Goal: Complete application form: Complete application form

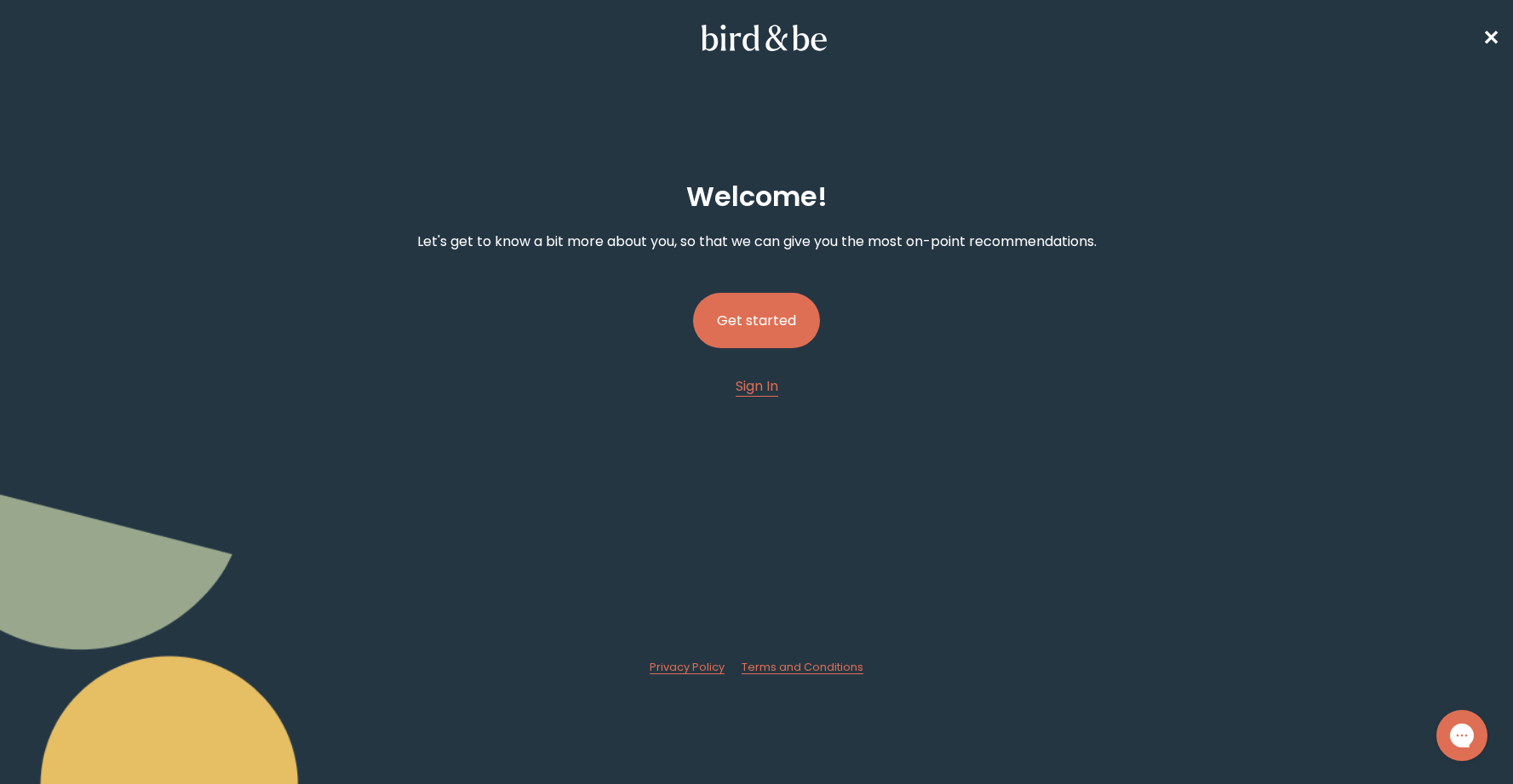
click at [738, 326] on button "Get started" at bounding box center [756, 320] width 127 height 55
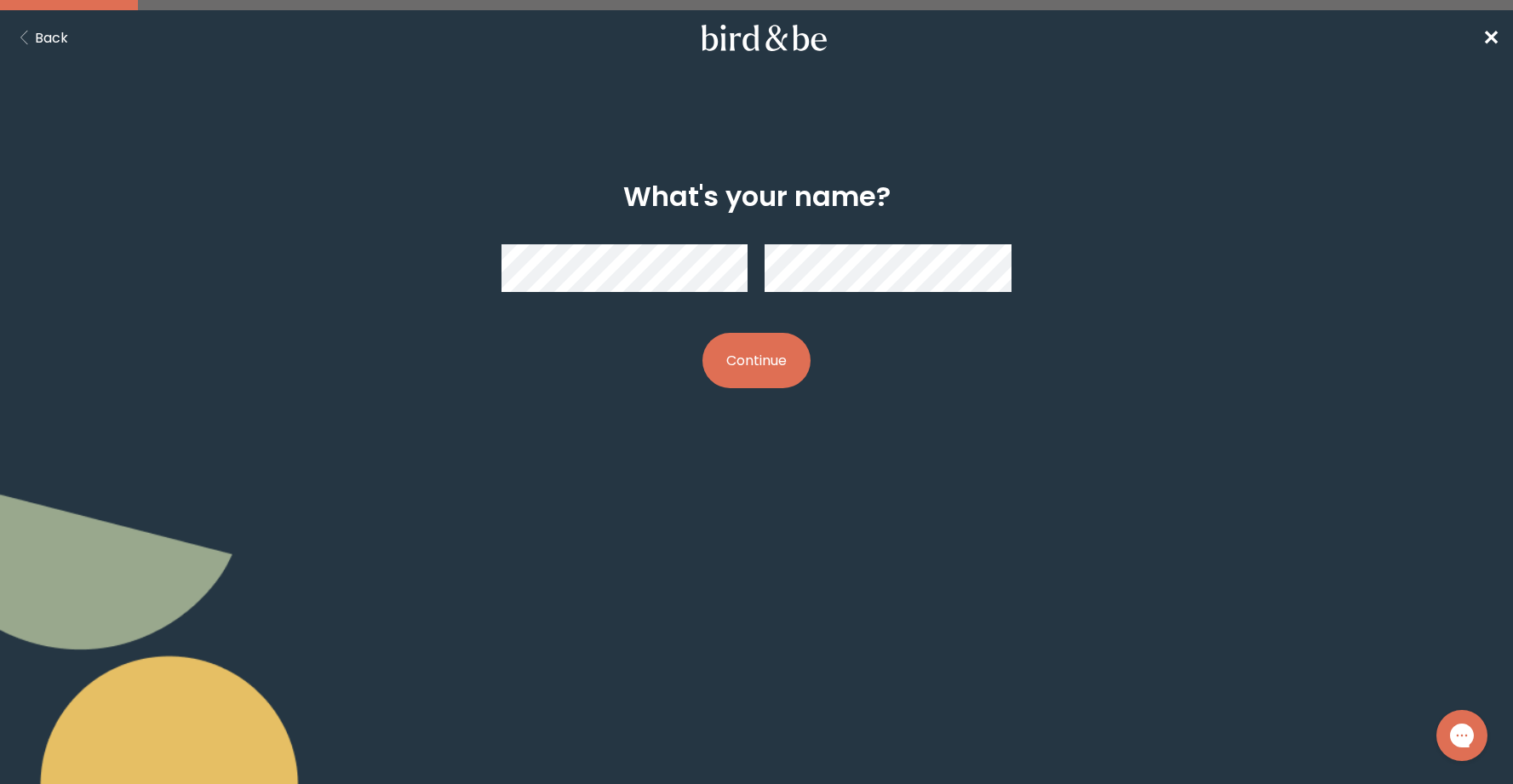
click at [734, 372] on button "Continue" at bounding box center [756, 360] width 108 height 55
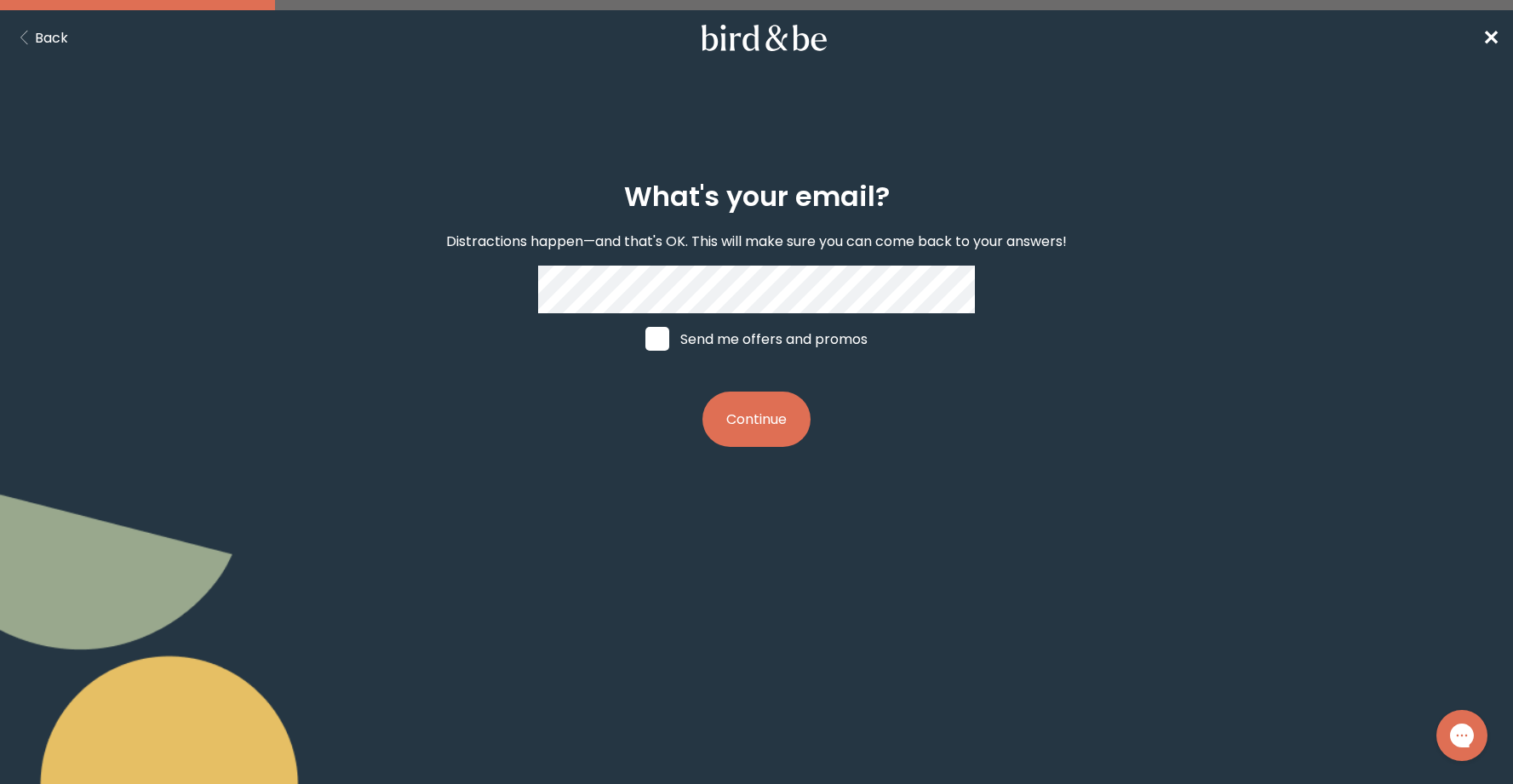
click at [757, 422] on button "Continue" at bounding box center [756, 419] width 108 height 55
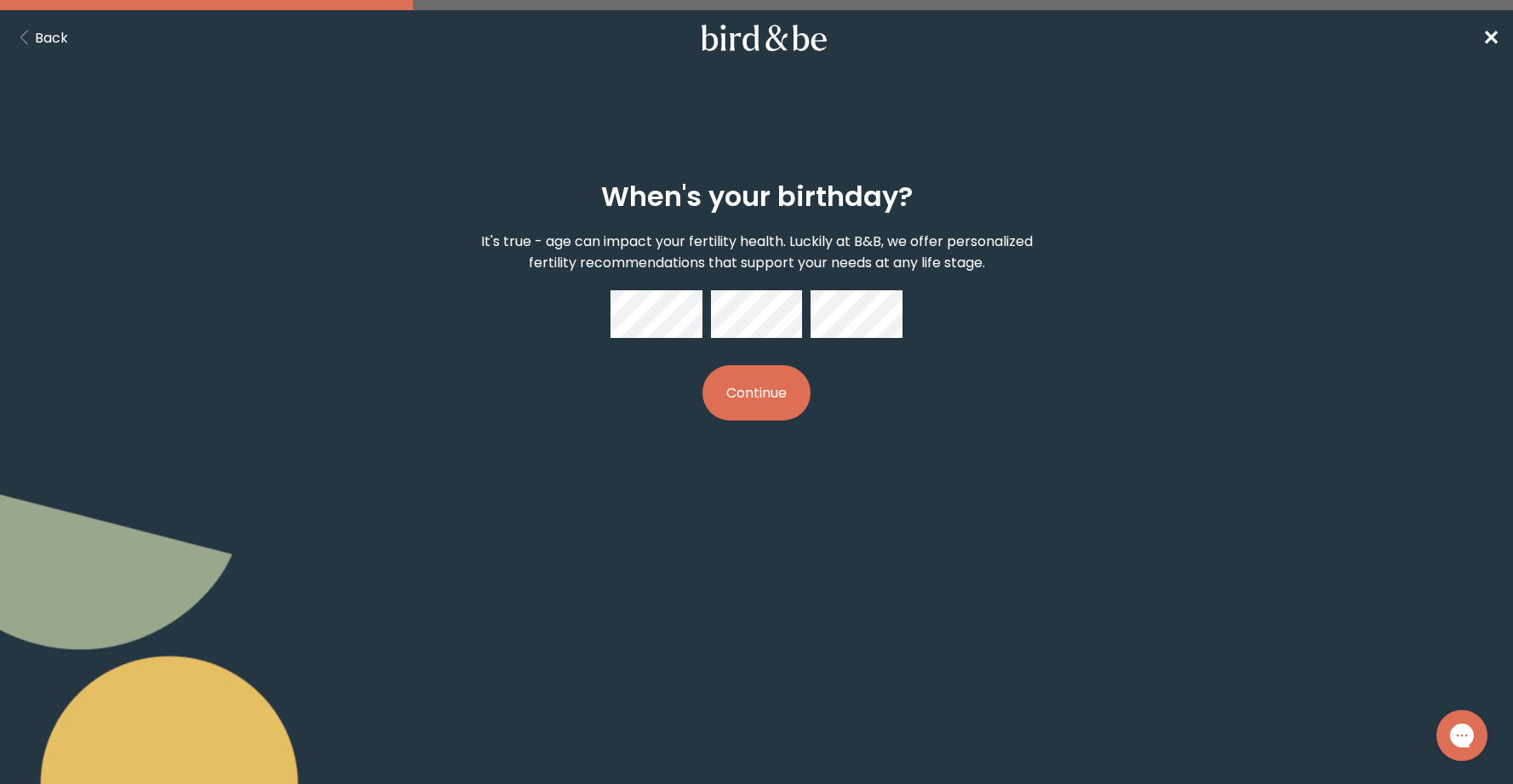
click at [791, 376] on button "Continue" at bounding box center [756, 392] width 108 height 55
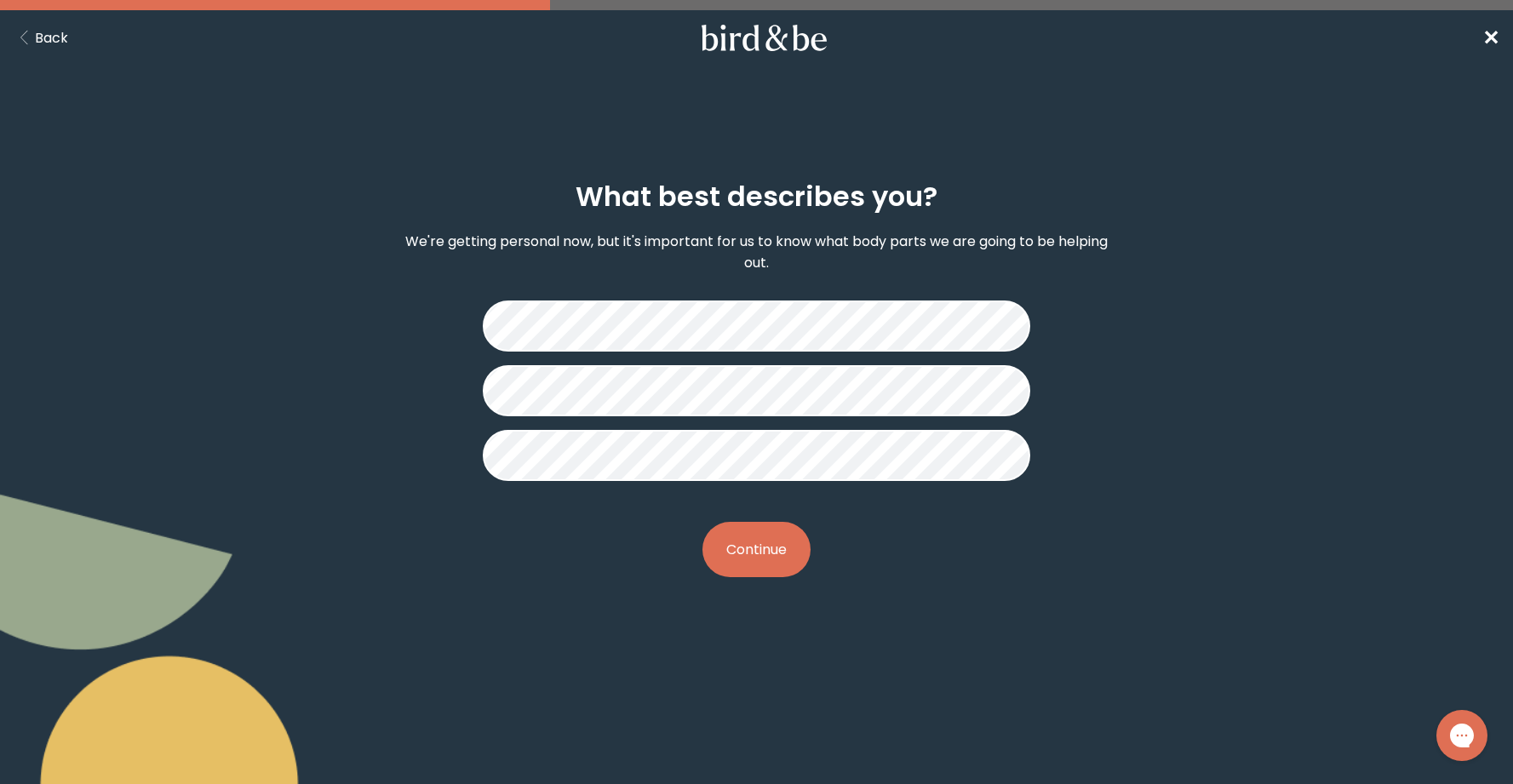
click at [794, 546] on button "Continue" at bounding box center [756, 549] width 108 height 55
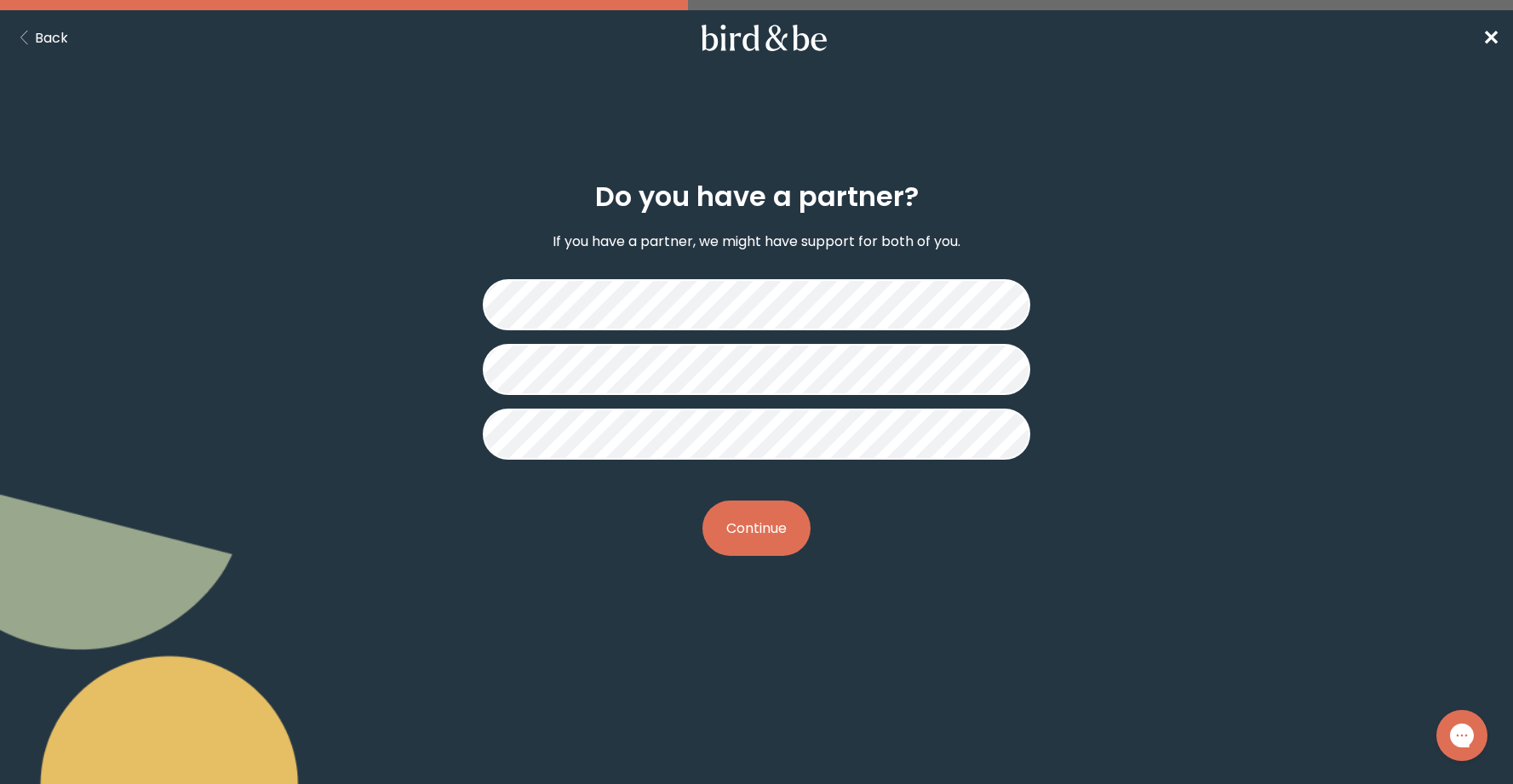
click at [779, 537] on button "Continue" at bounding box center [756, 528] width 108 height 55
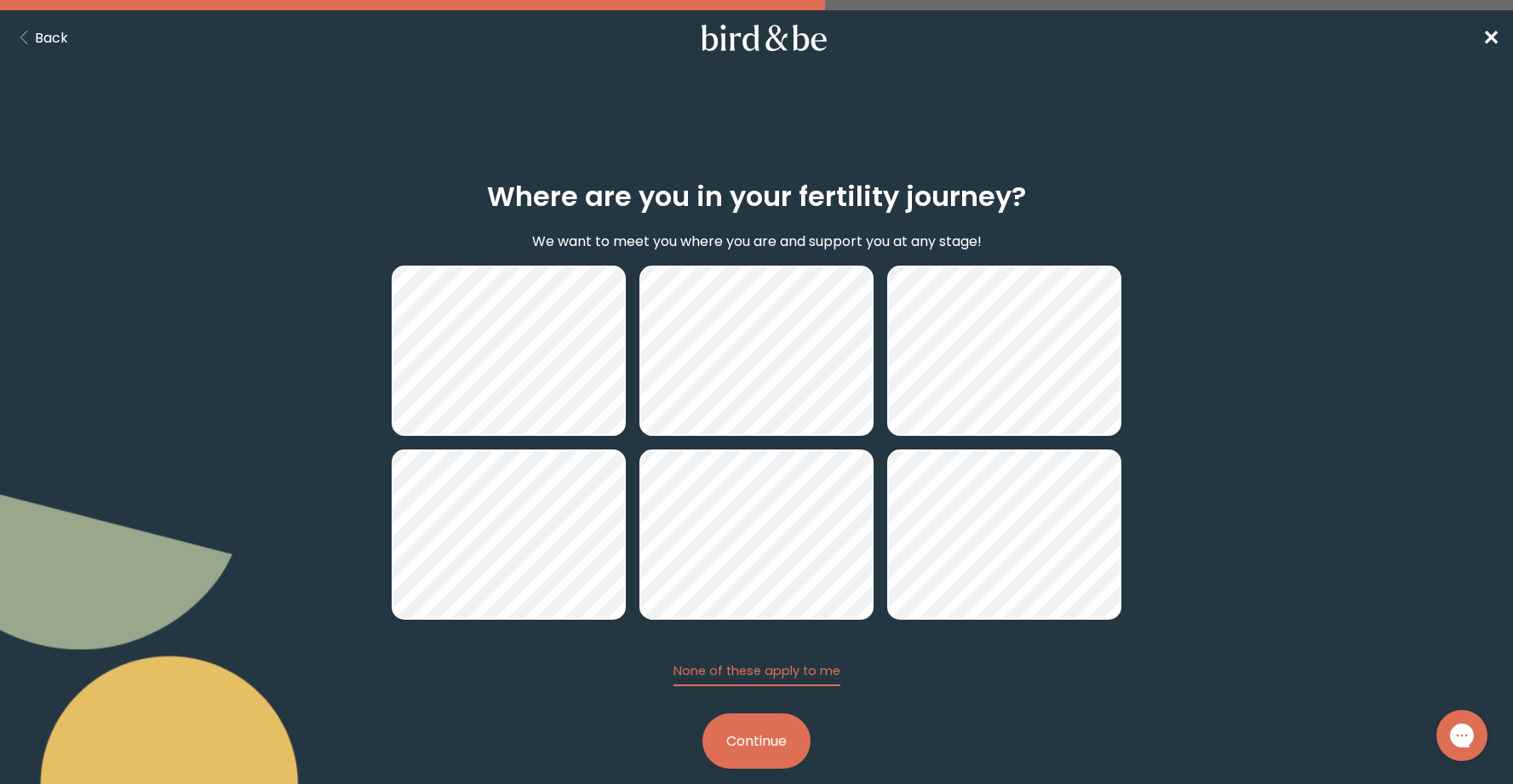
click at [729, 736] on button "Continue" at bounding box center [756, 741] width 108 height 55
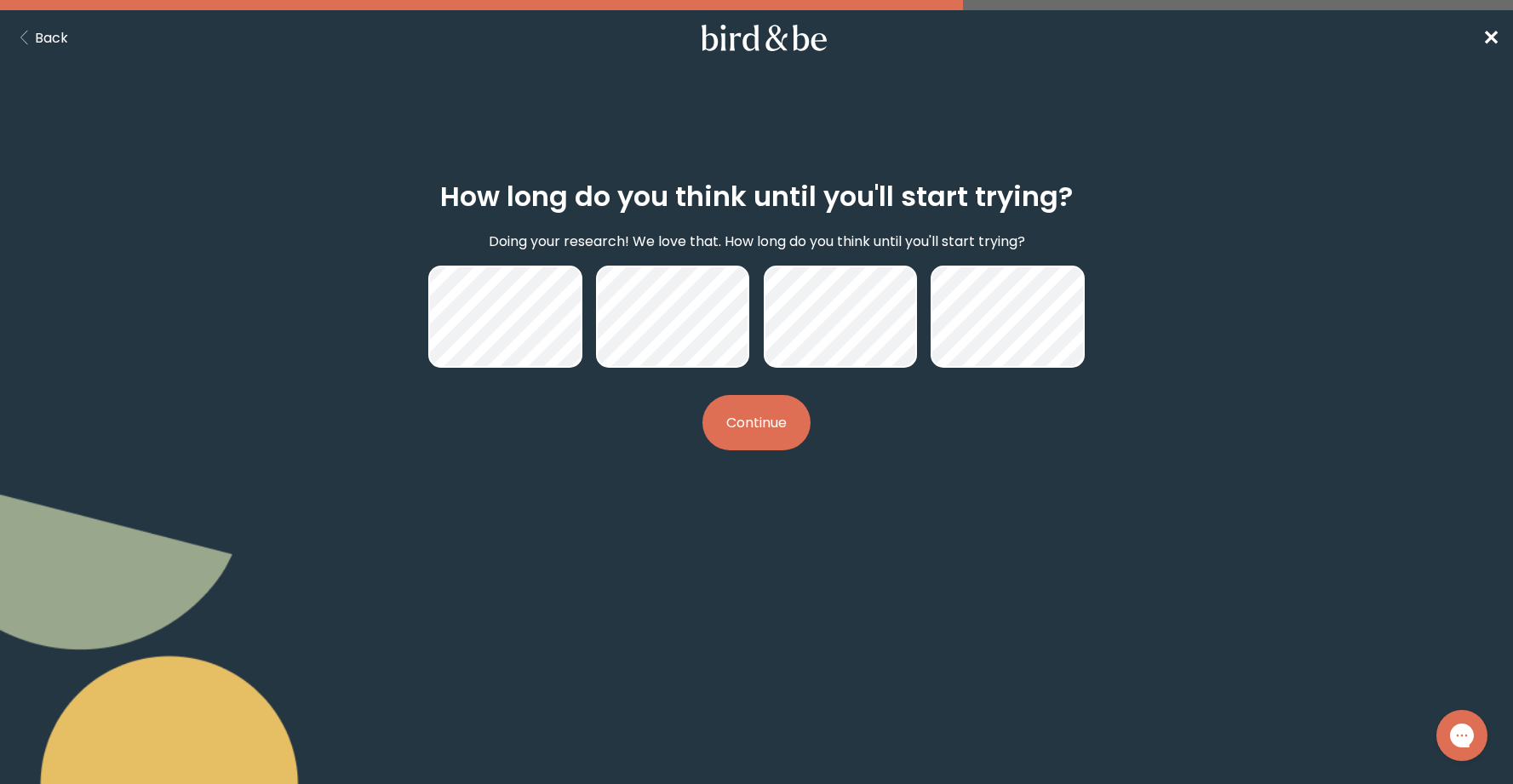
click at [750, 442] on button "Continue" at bounding box center [756, 422] width 108 height 55
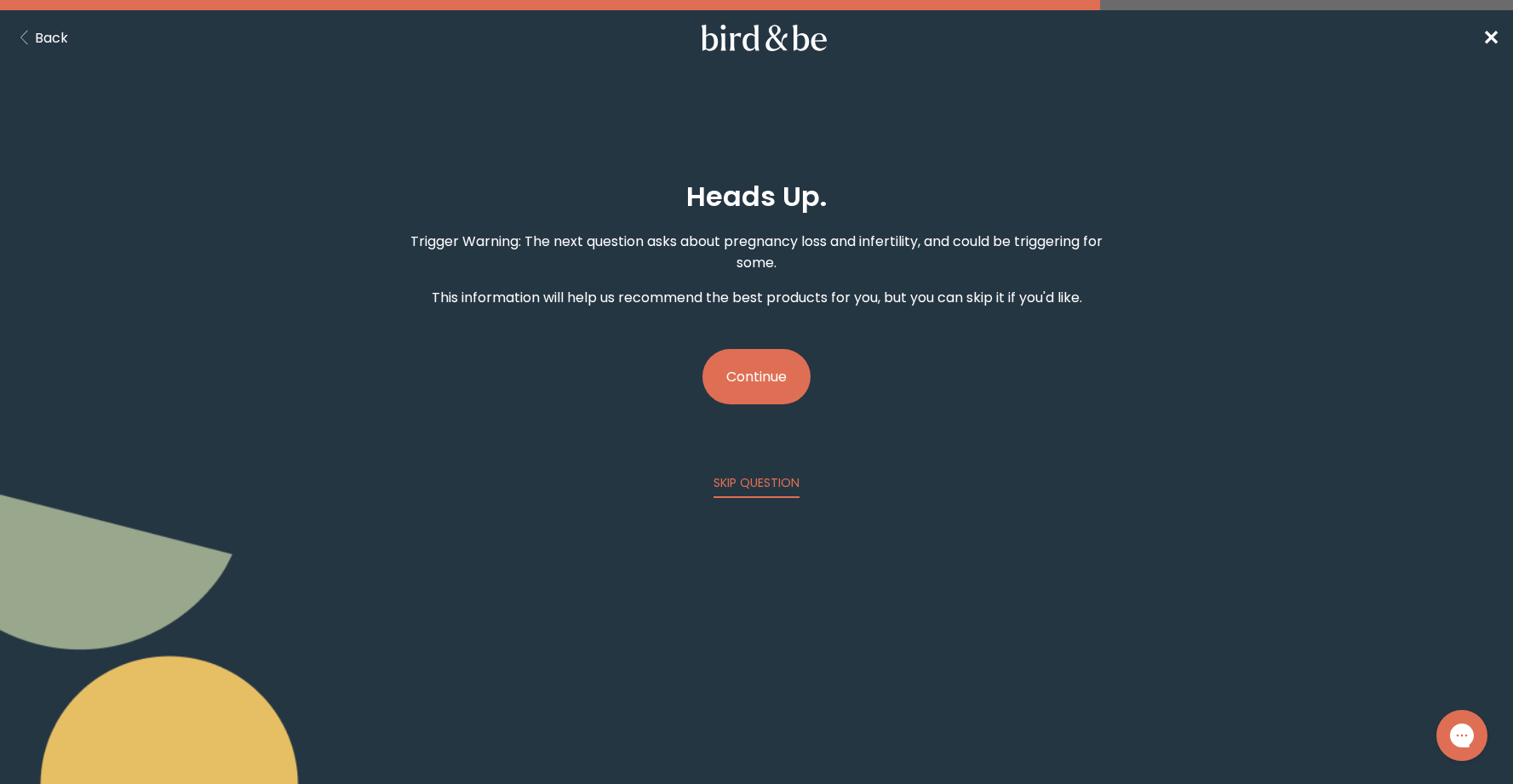
click at [753, 364] on button "Continue" at bounding box center [756, 377] width 108 height 55
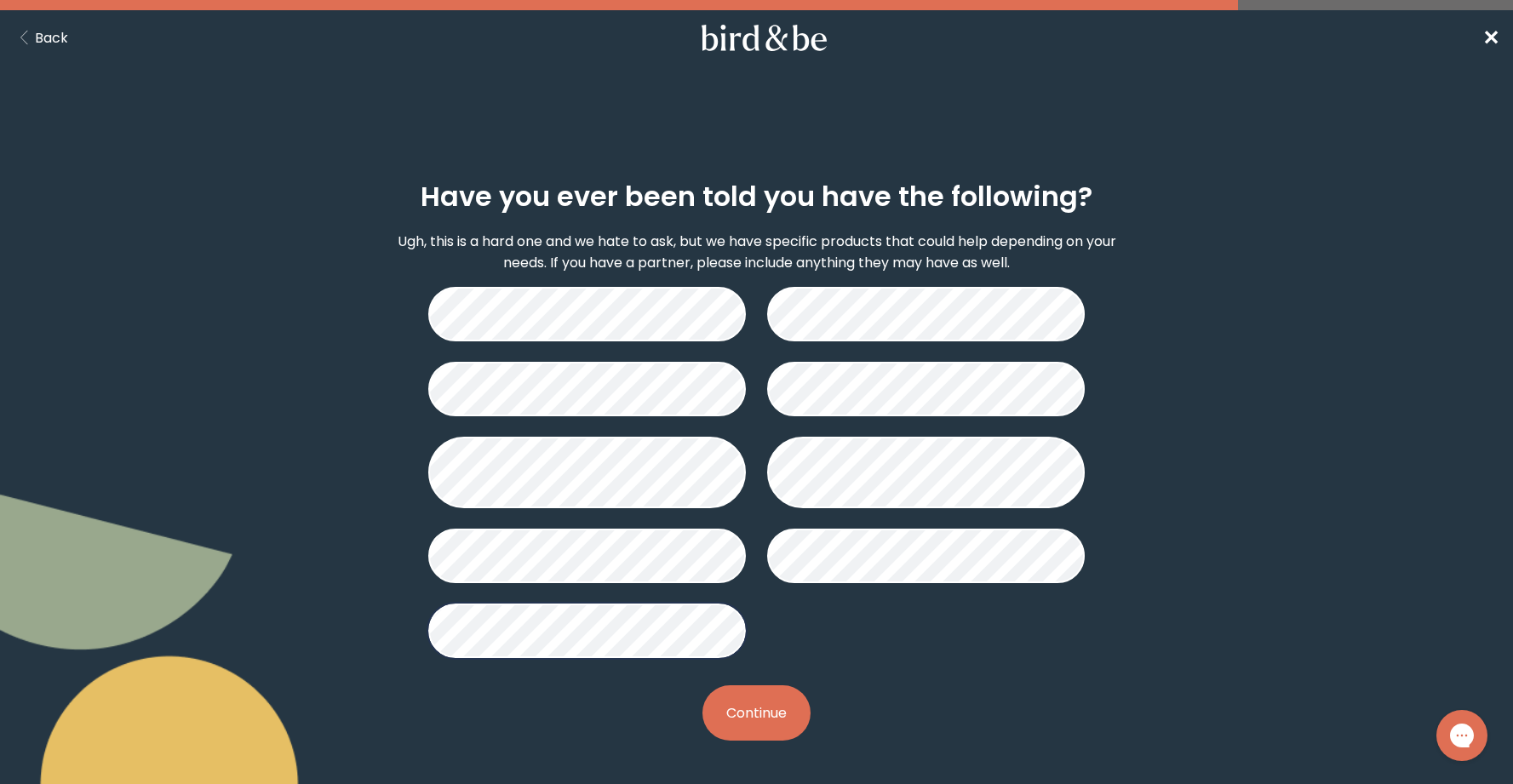
click at [720, 718] on button "Continue" at bounding box center [756, 712] width 108 height 55
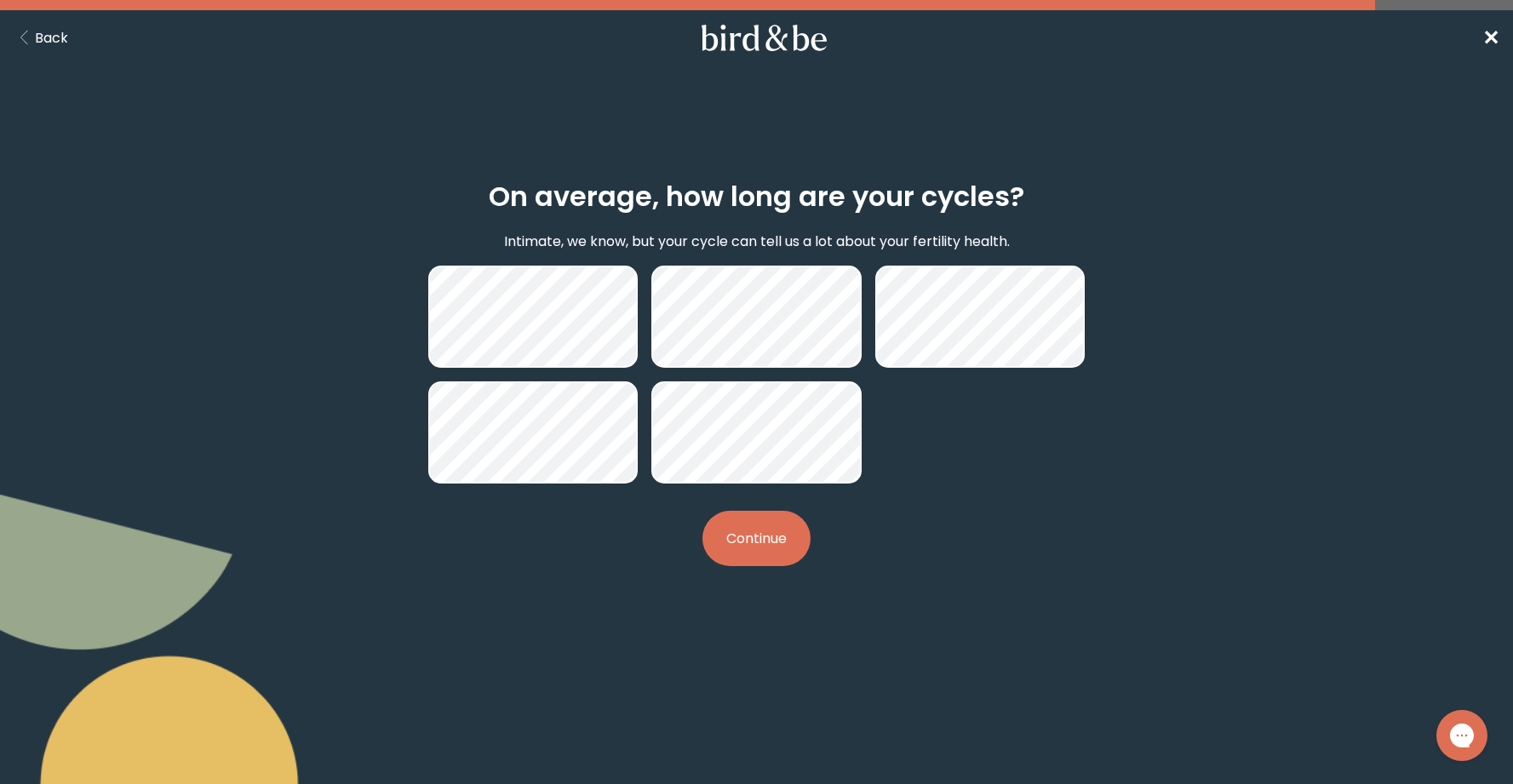
click at [782, 549] on button "Continue" at bounding box center [756, 538] width 108 height 55
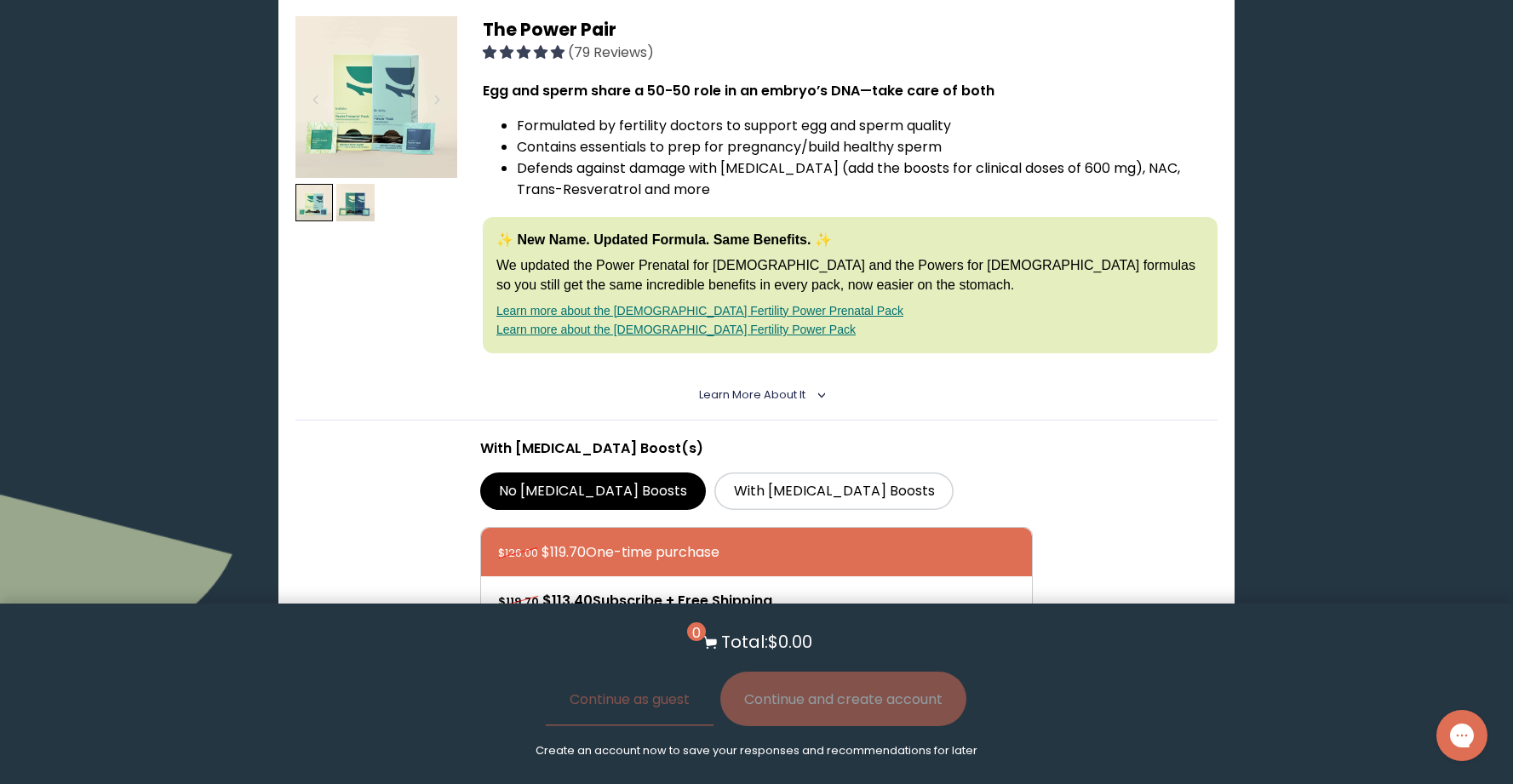
scroll to position [313, 0]
